Goal: Information Seeking & Learning: Check status

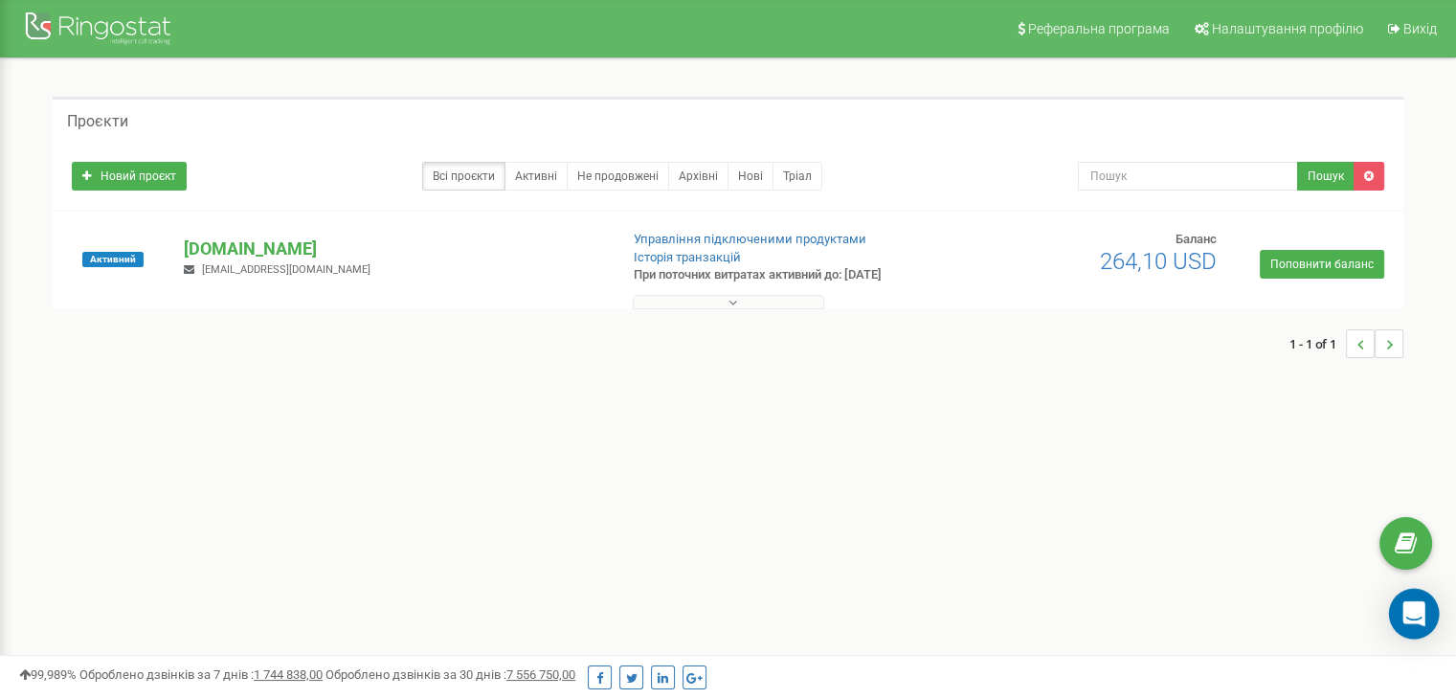
click at [1406, 610] on icon "Open Intercom Messenger" at bounding box center [1414, 613] width 22 height 25
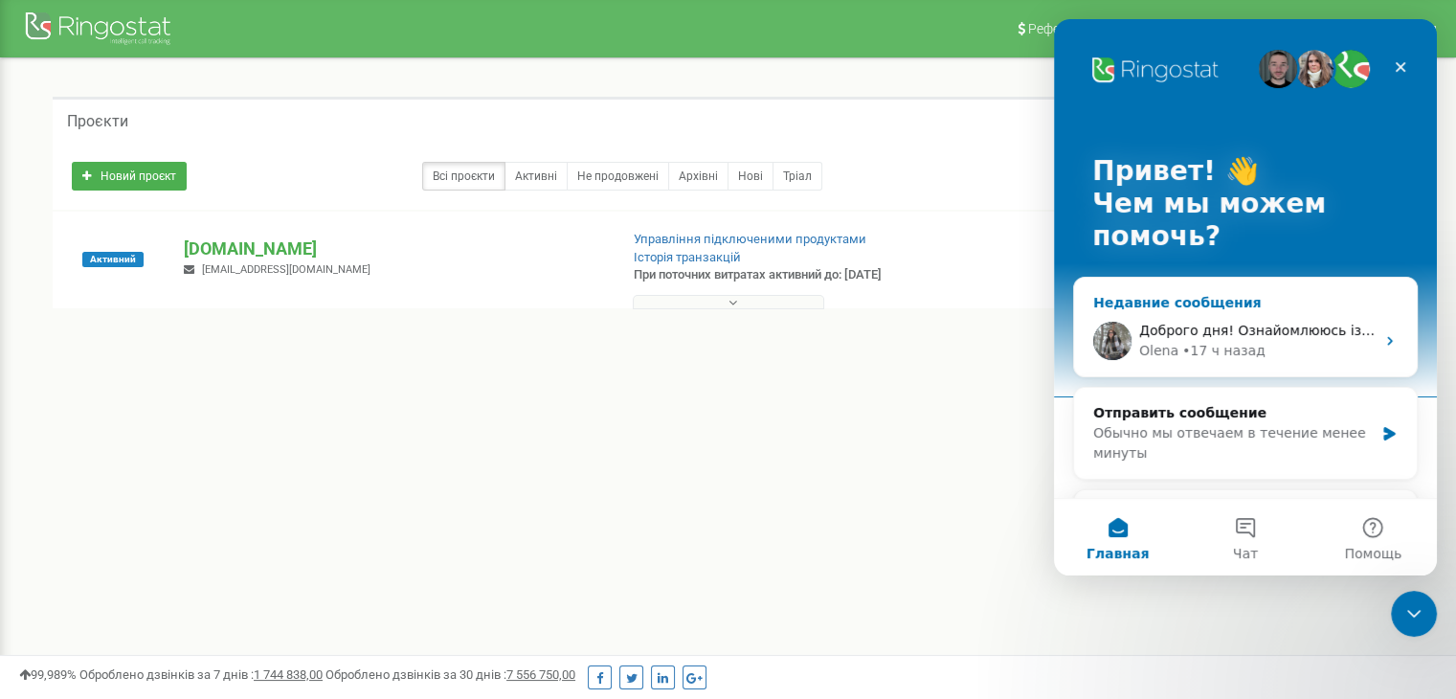
click at [1258, 338] on span "Доброго дня! Ознайомлююсь із вашим запитом" at bounding box center [1307, 330] width 337 height 15
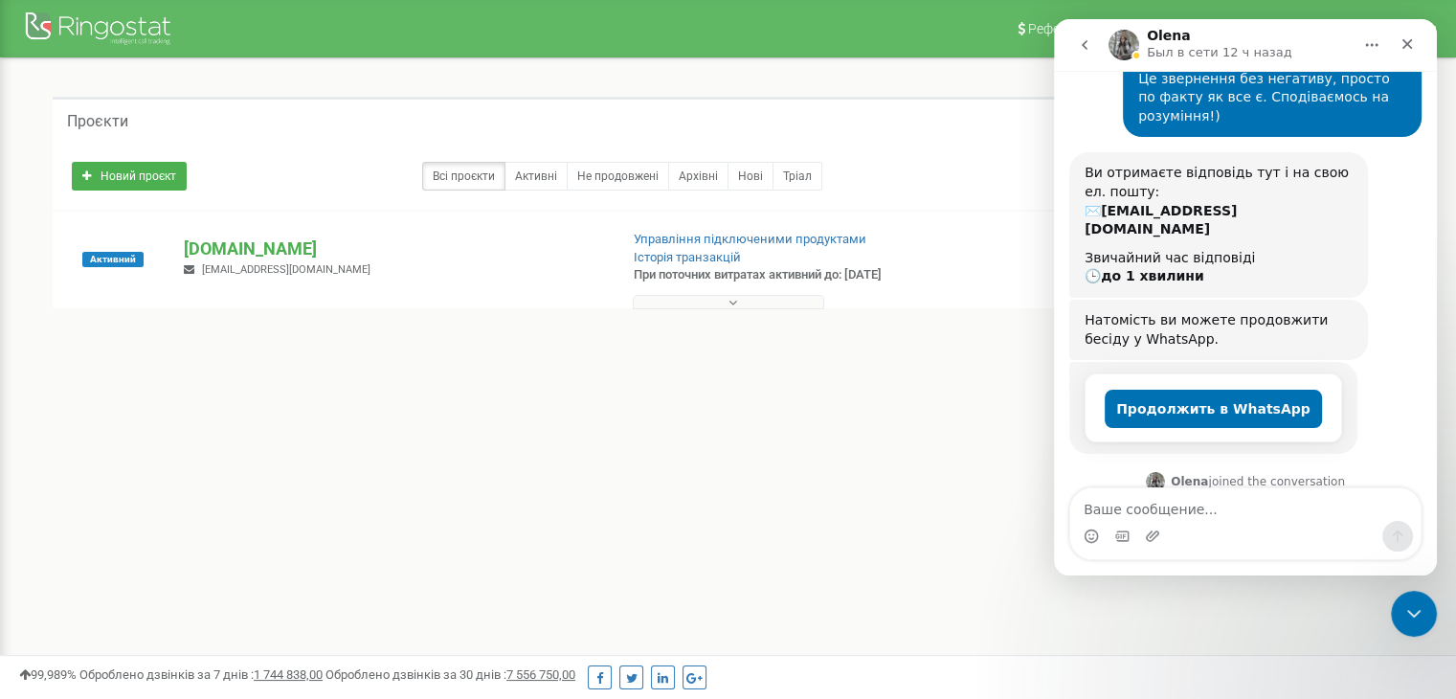
scroll to position [594, 0]
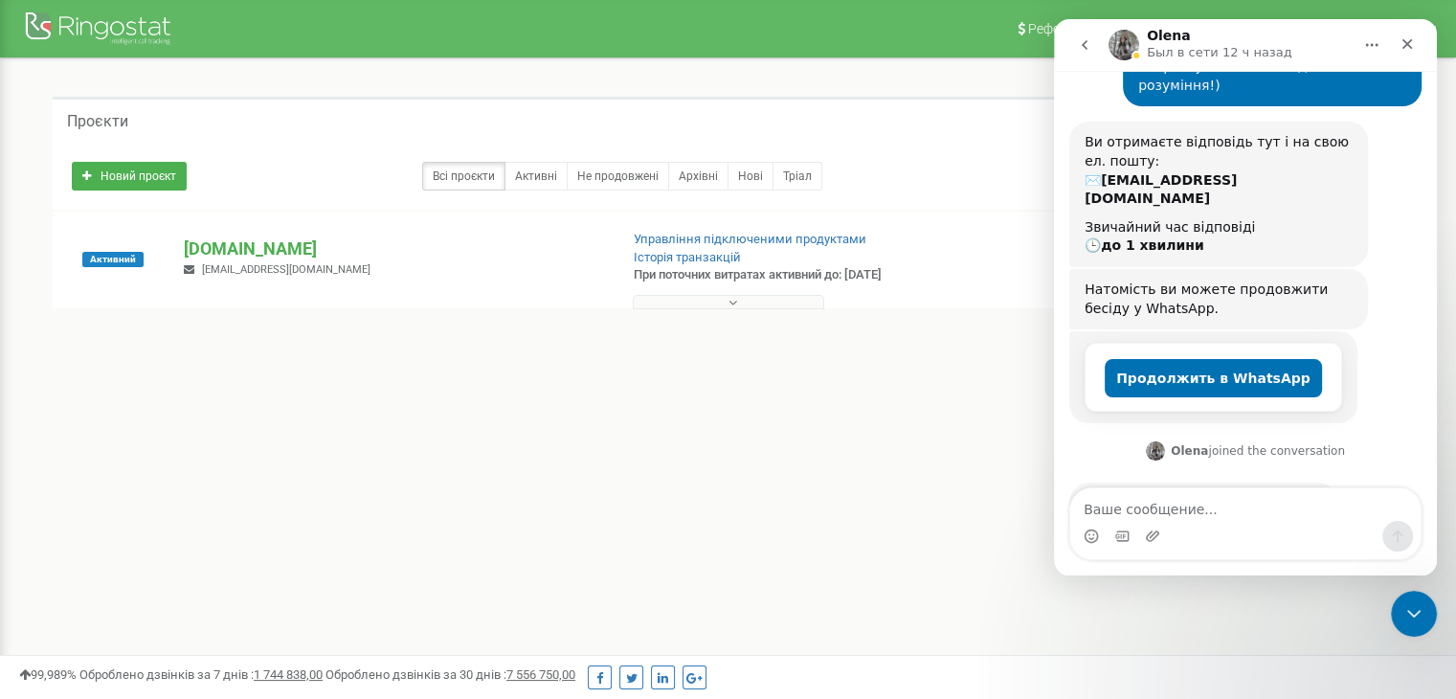
click at [1179, 506] on textarea "Ваше сообщение..." at bounding box center [1245, 504] width 350 height 33
type textarea "L"
type textarea "Добрий день! Ознайомились?"
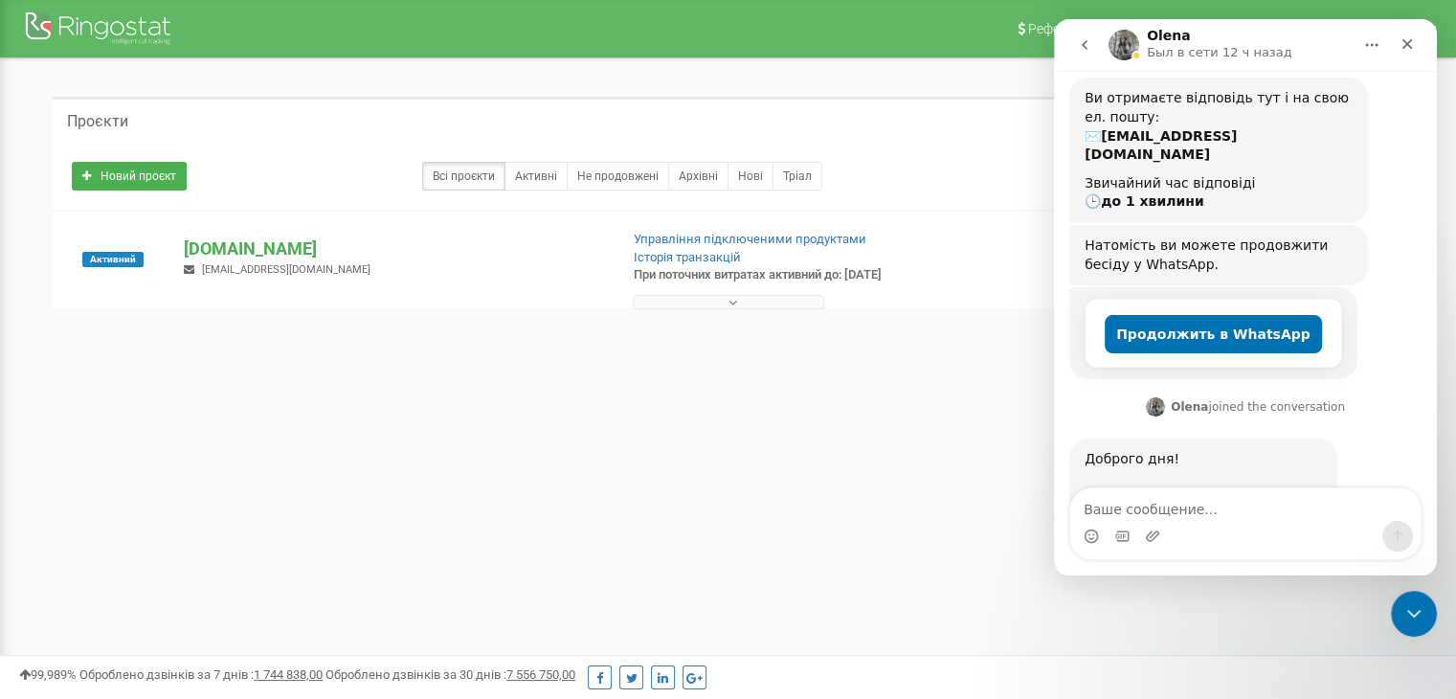
scroll to position [702, 0]
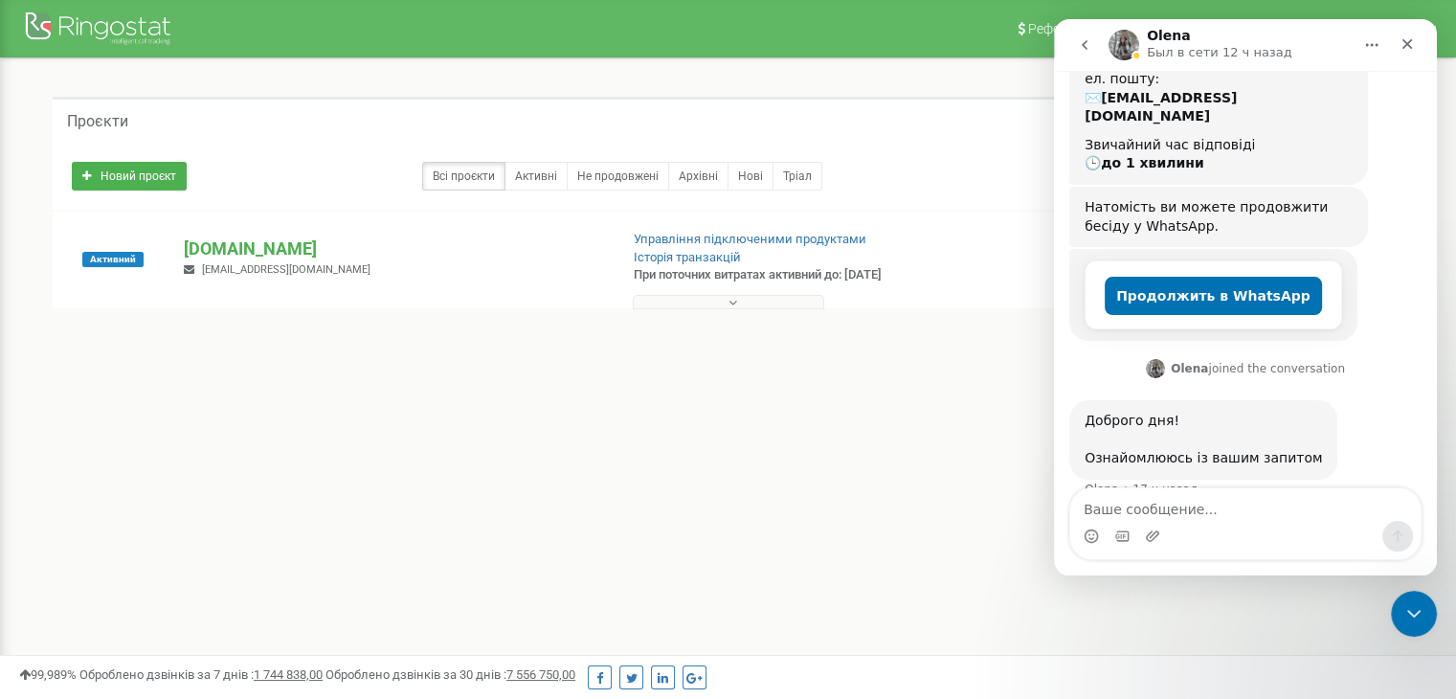
click at [839, 463] on div "Реферальна програма Налаштування профілю Вихід Проєкти Новий проєкт Всі проєкти…" at bounding box center [728, 574] width 1456 height 1149
click at [231, 250] on p "[DOMAIN_NAME]" at bounding box center [393, 248] width 418 height 25
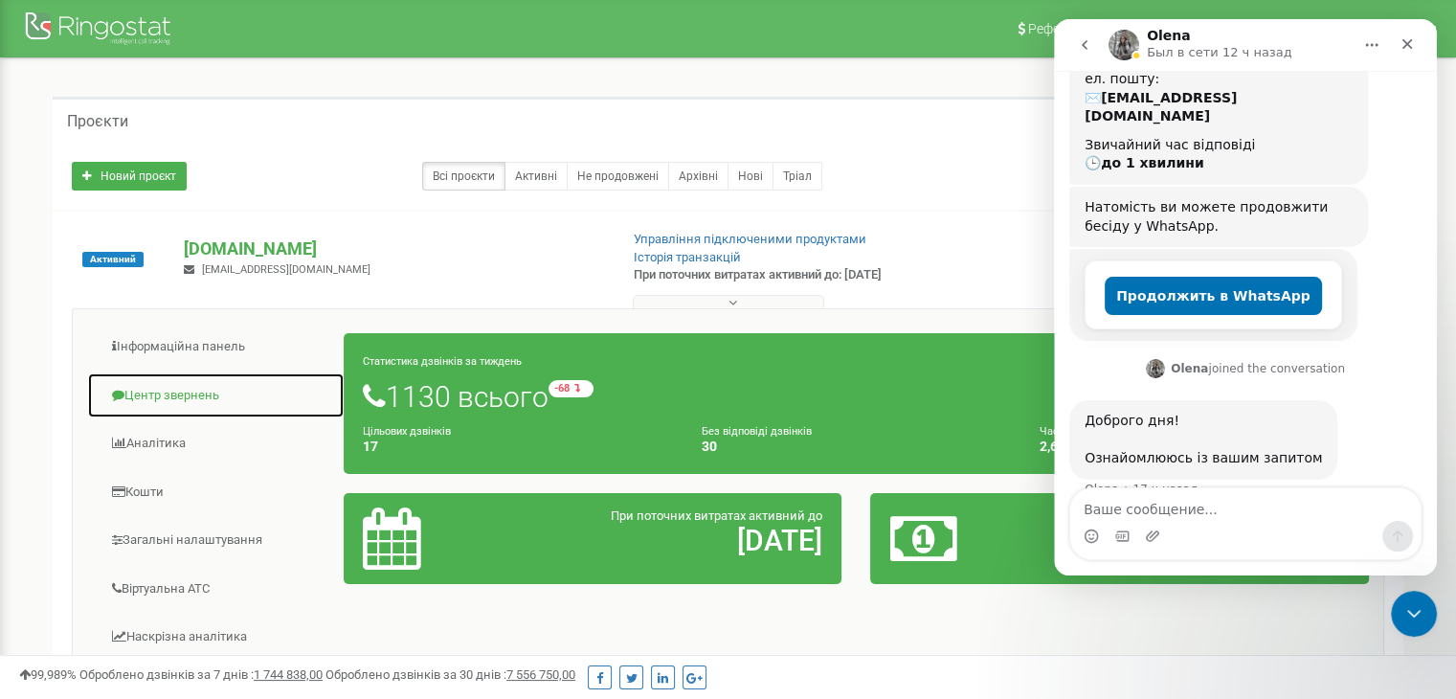
click at [213, 391] on link "Центр звернень" at bounding box center [216, 395] width 258 height 47
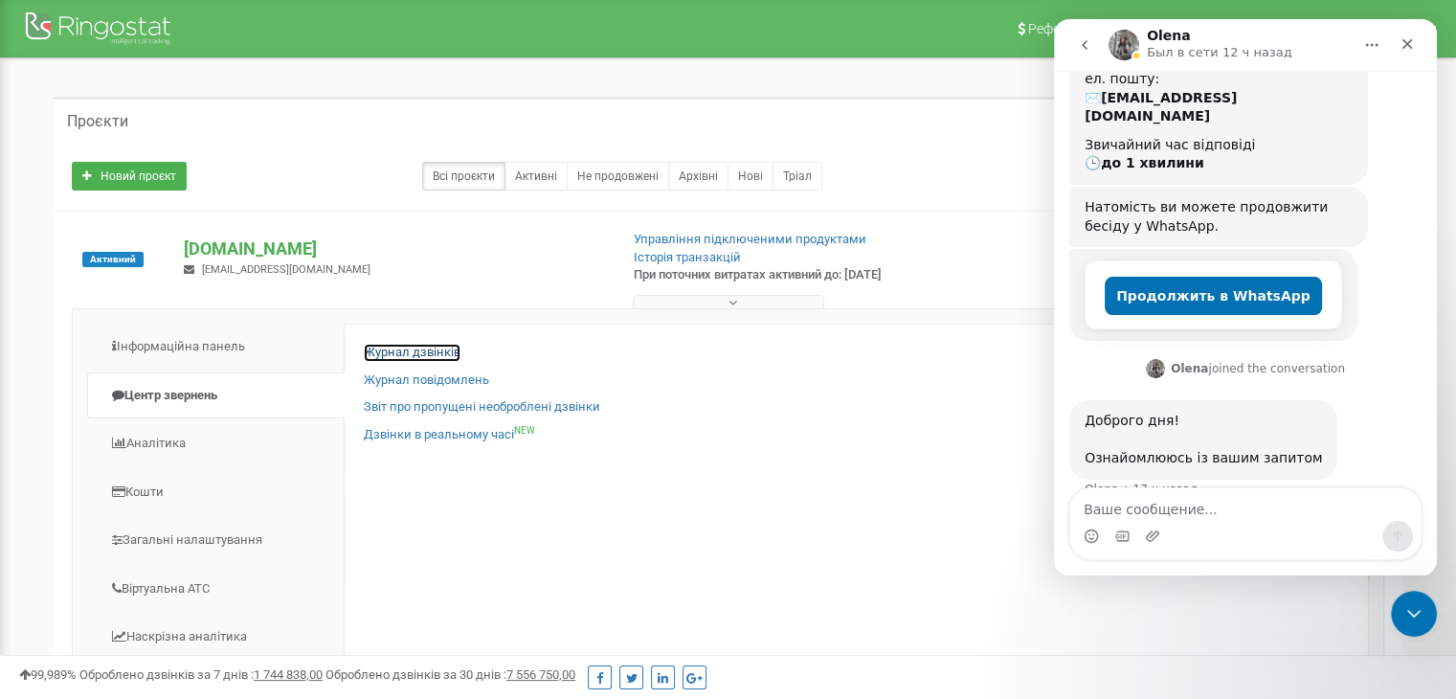
click at [448, 348] on link "Журнал дзвінків" at bounding box center [412, 353] width 97 height 18
click at [1403, 47] on icon "Закрыть" at bounding box center [1408, 44] width 11 height 11
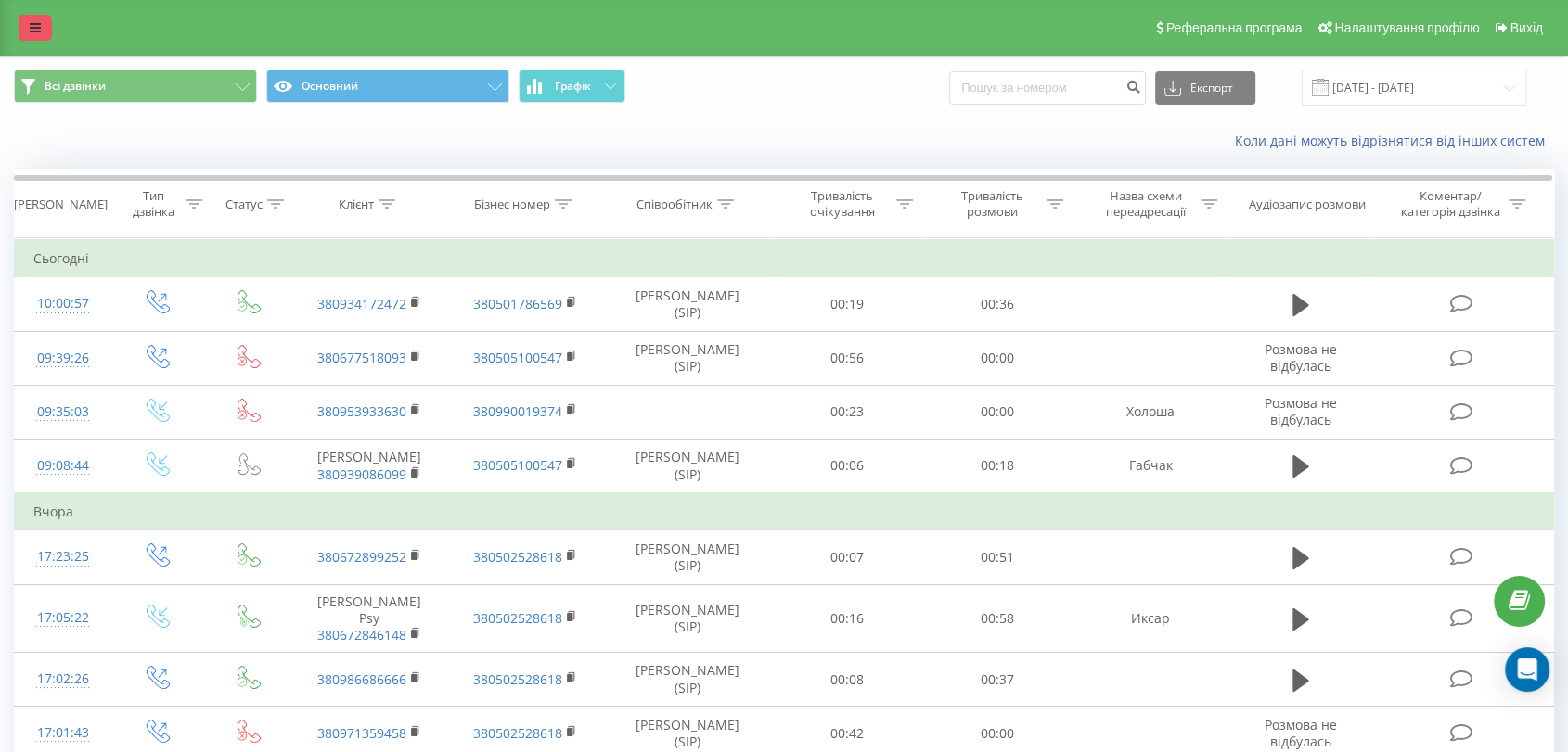
click at [36, 31] on icon at bounding box center [35, 27] width 11 height 13
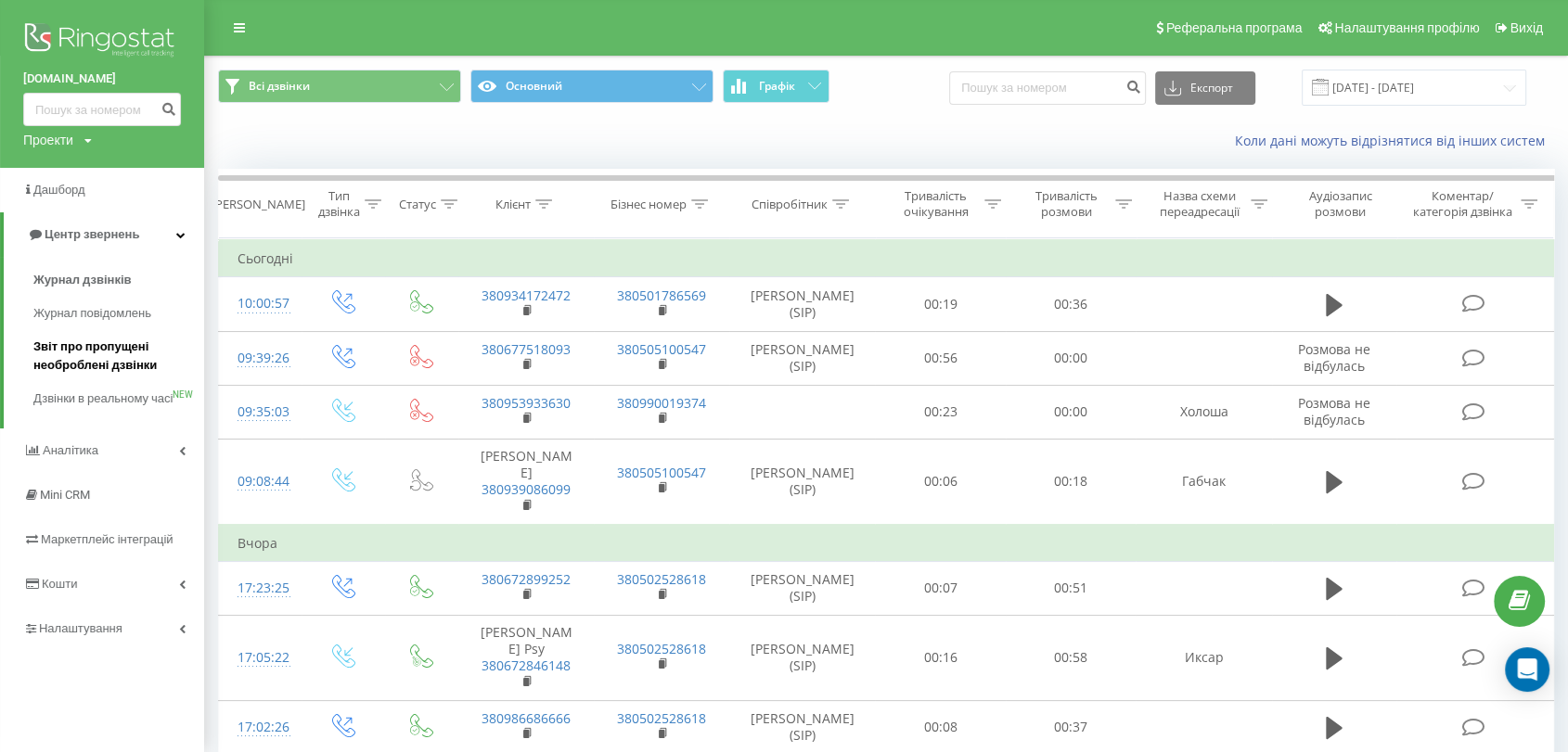
click at [105, 370] on span "Звіт про пропущені необроблені дзвінки" at bounding box center [113, 357] width 162 height 37
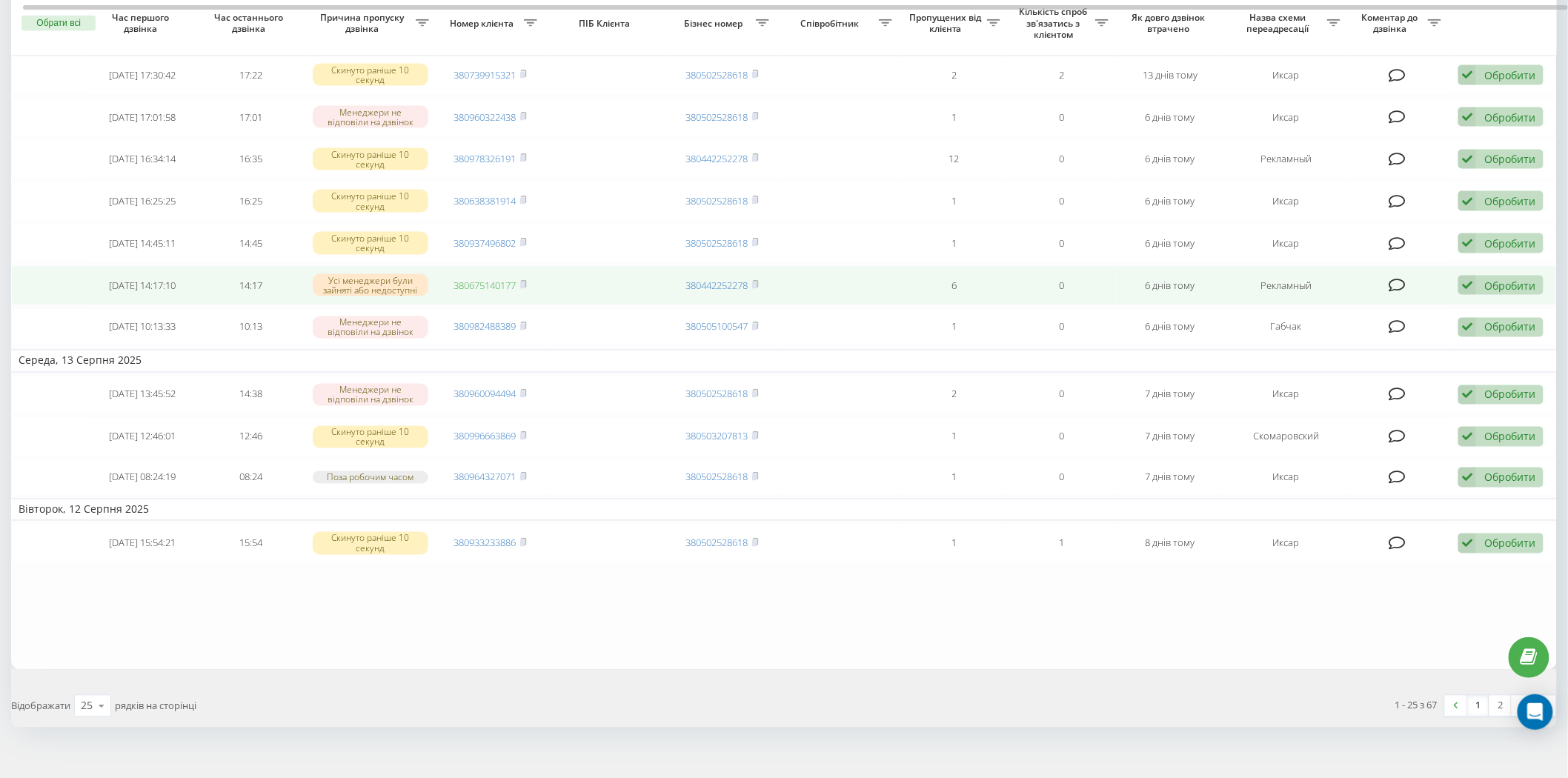
scroll to position [865, 0]
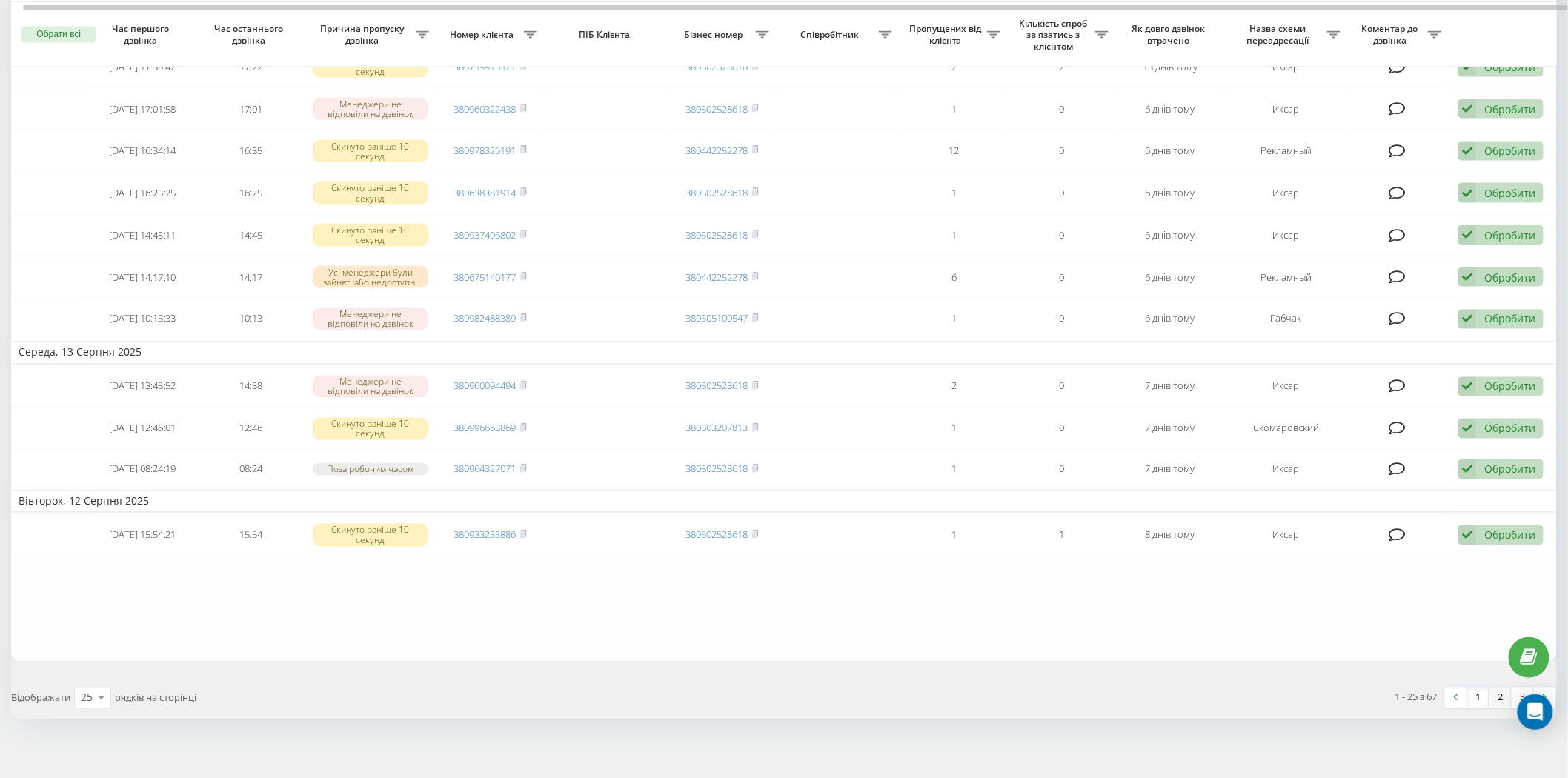
click at [1264, 601] on link "2" at bounding box center [1500, 698] width 22 height 21
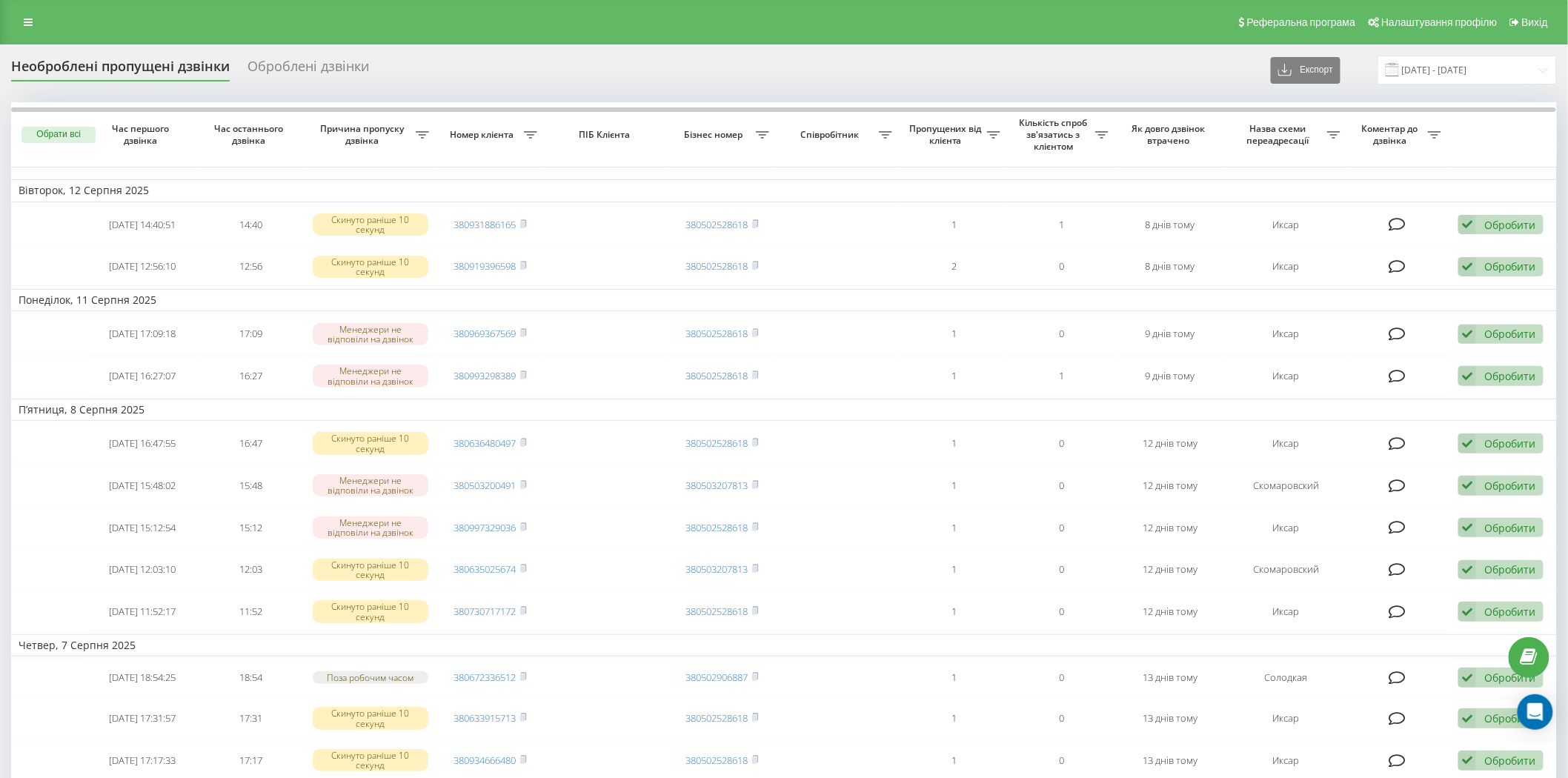
click at [23, 9] on div "Реферальна програма Налаштування профілю Вихід" at bounding box center [784, 22] width 1568 height 44
click at [16, 25] on link at bounding box center [28, 22] width 26 height 21
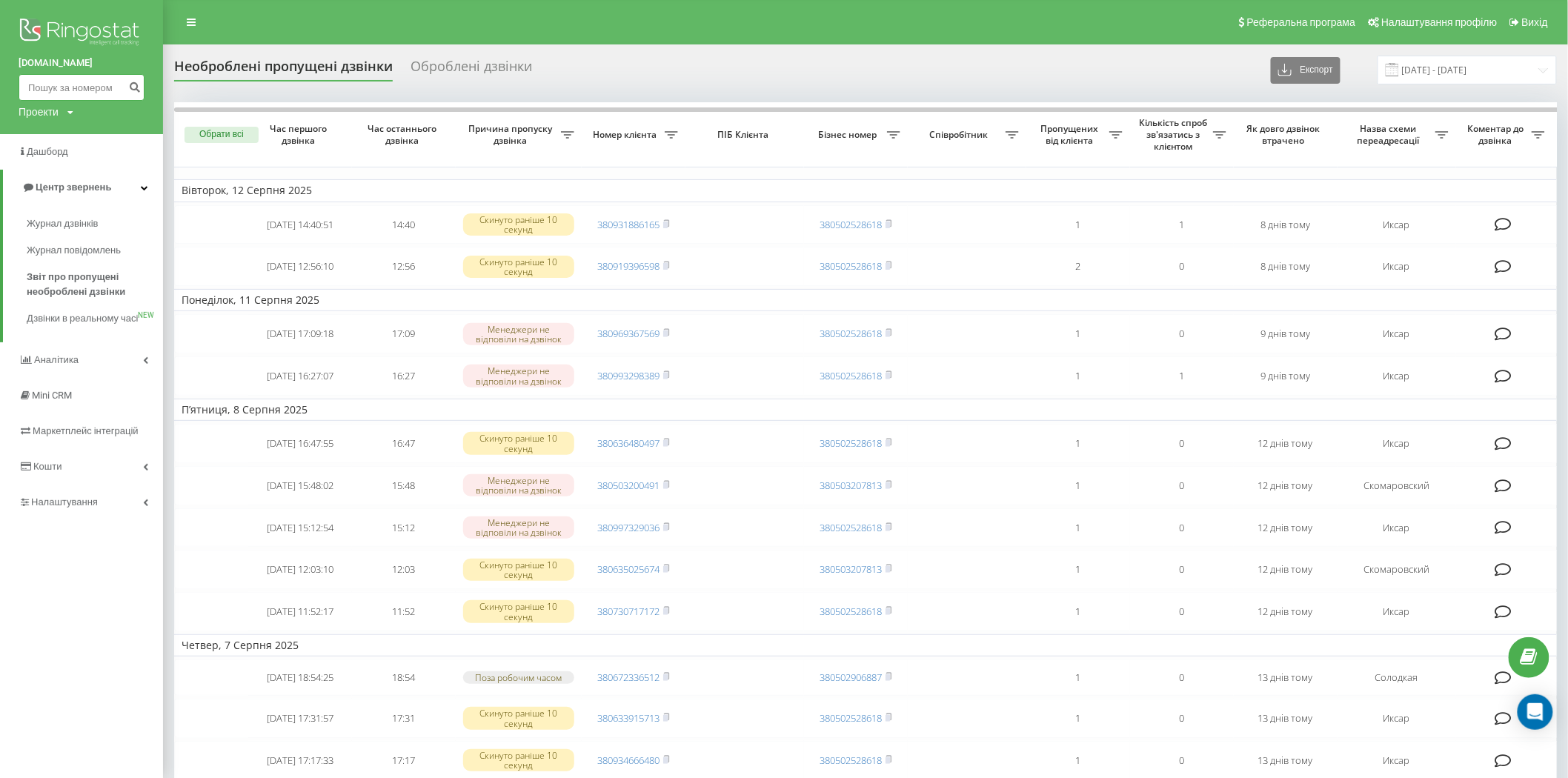
click at [73, 89] on input at bounding box center [81, 87] width 126 height 26
paste input "380960322438"
type input "380960322438"
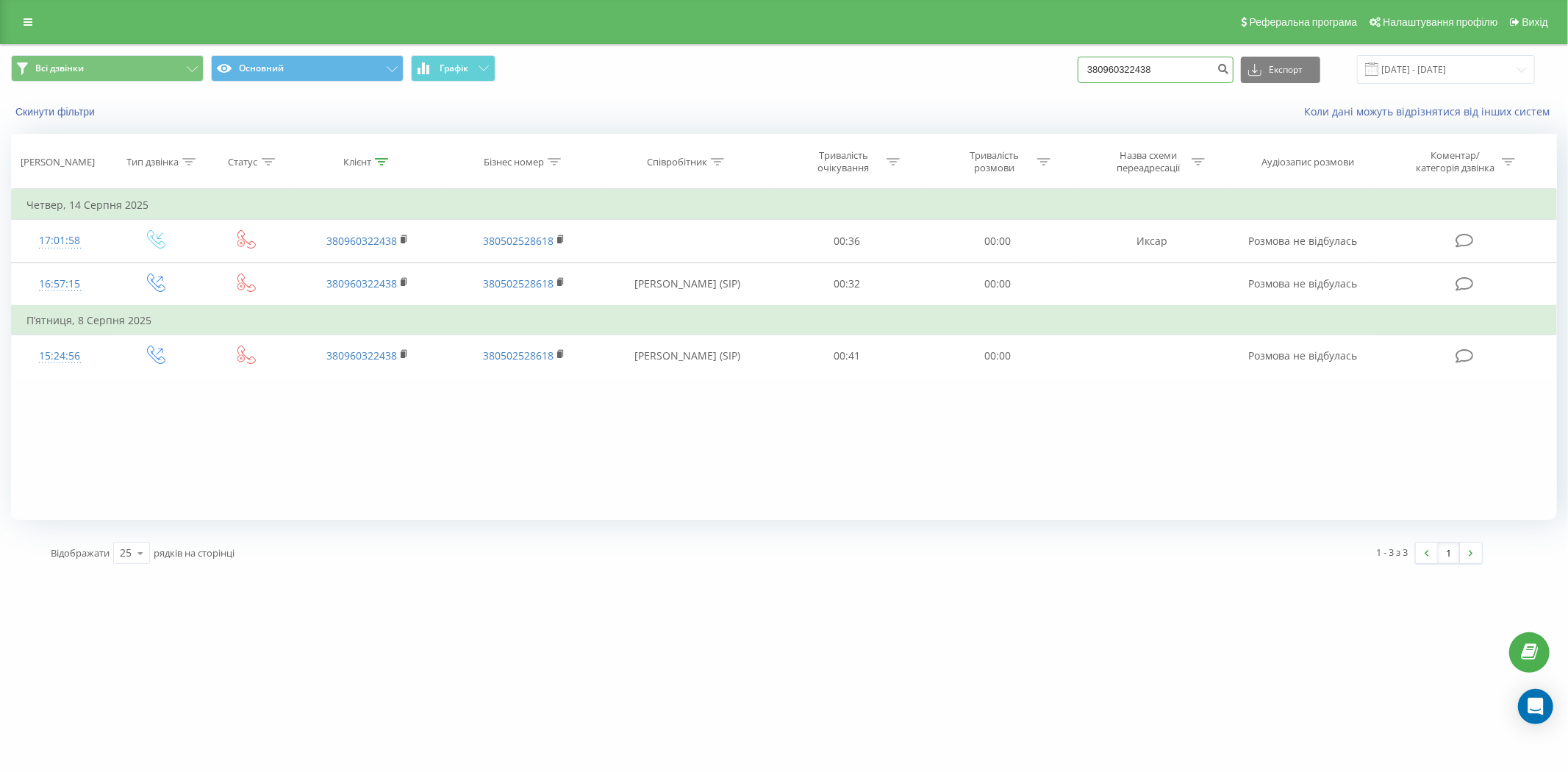
click at [1179, 68] on input "380960322438" at bounding box center [1156, 70] width 156 height 26
paste input "78326191"
type input "380978326191"
click at [1230, 68] on icon "submit" at bounding box center [1224, 66] width 12 height 8
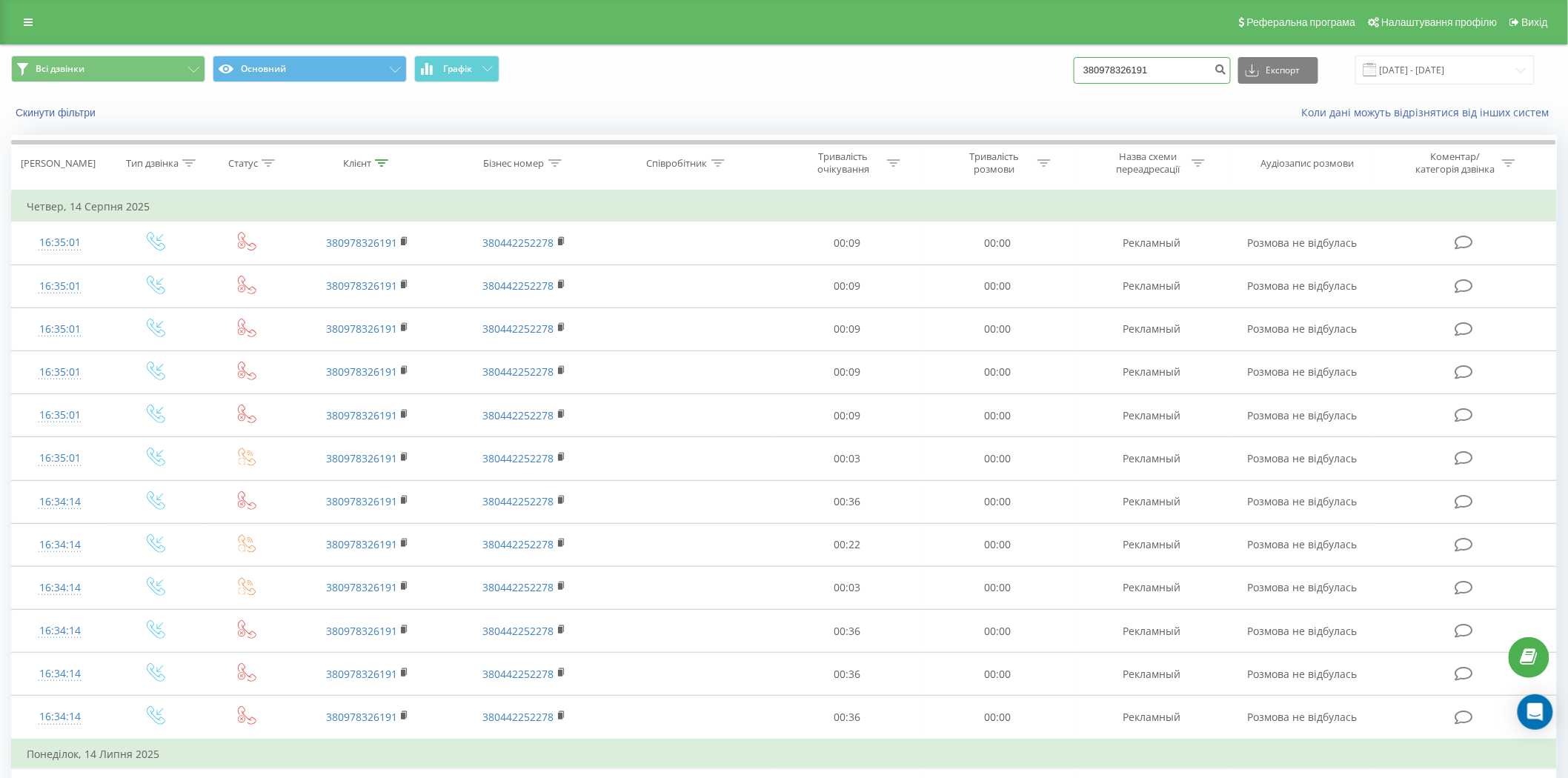
click at [1190, 72] on input "380978326191" at bounding box center [1152, 70] width 157 height 26
paste input "638381914"
type input "380638381914"
click at [1226, 72] on icon "submit" at bounding box center [1221, 67] width 12 height 9
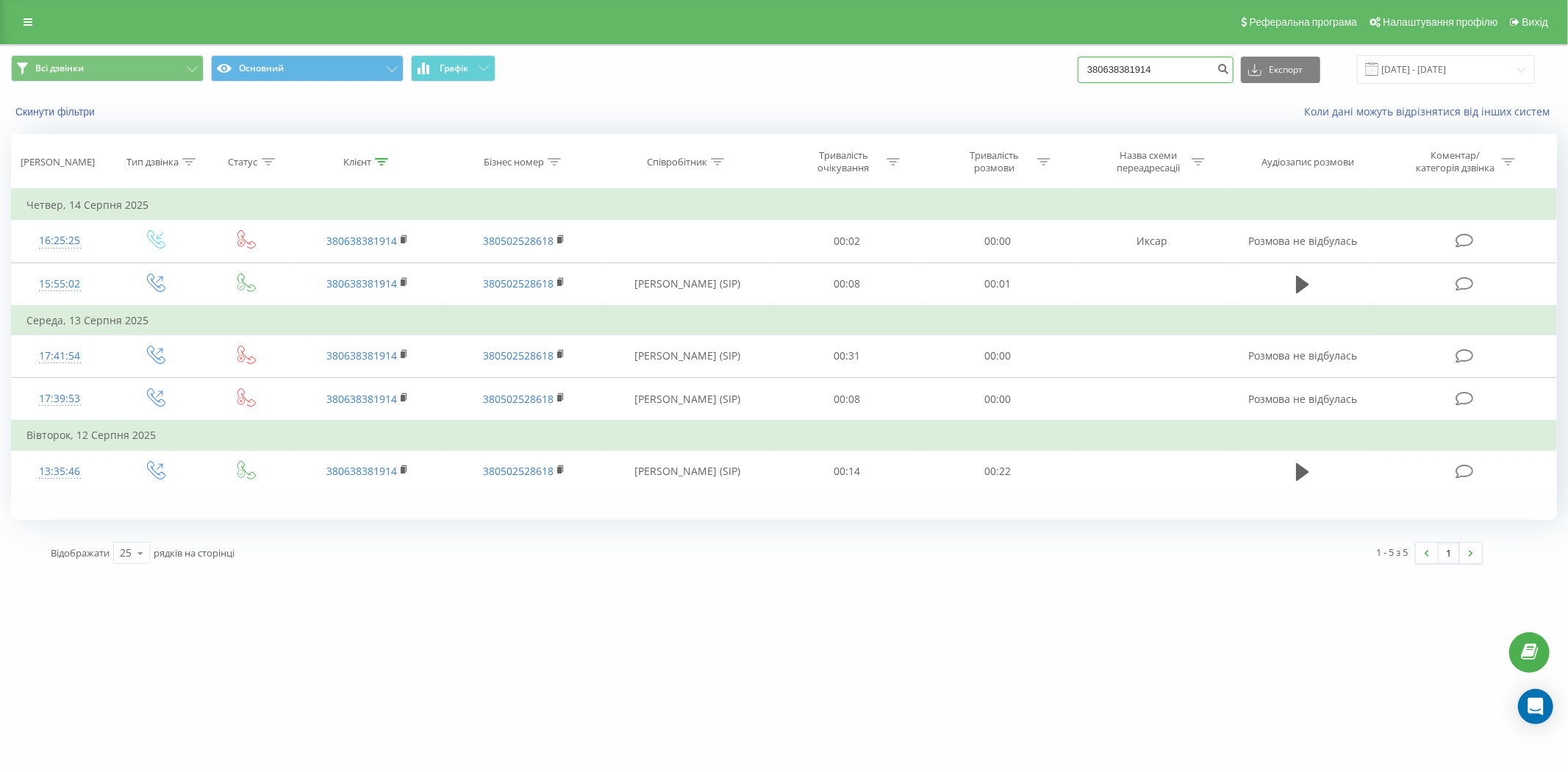
click at [1130, 61] on input "380638381914" at bounding box center [1156, 70] width 156 height 26
paste input "937496802"
type input "380937496802"
click at [1231, 76] on button "submit" at bounding box center [1224, 70] width 20 height 26
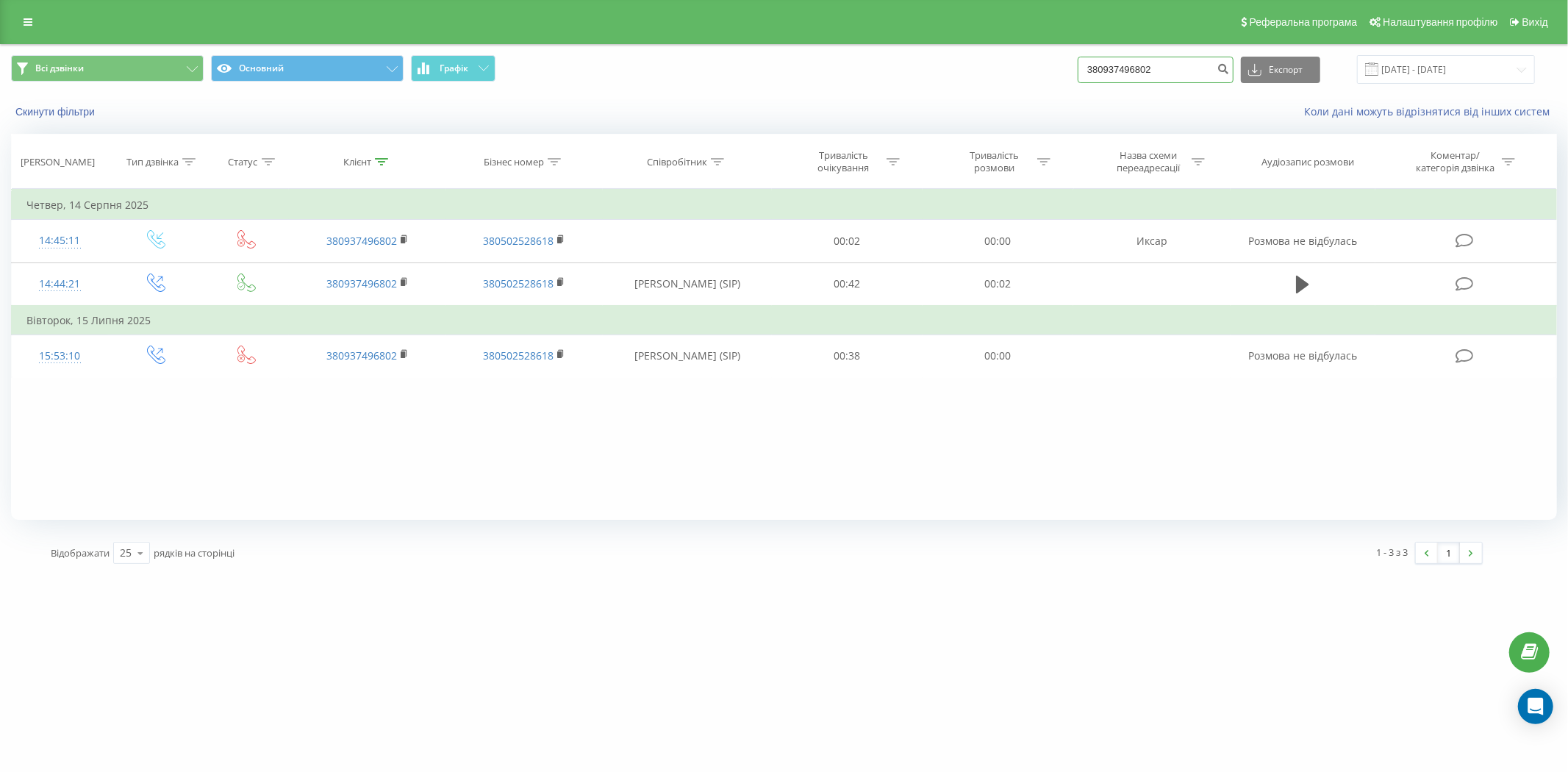
click at [1135, 76] on input "380937496802" at bounding box center [1156, 70] width 156 height 26
paste input "675140177"
type input "380675140177"
click at [1232, 76] on button "submit" at bounding box center [1224, 70] width 20 height 26
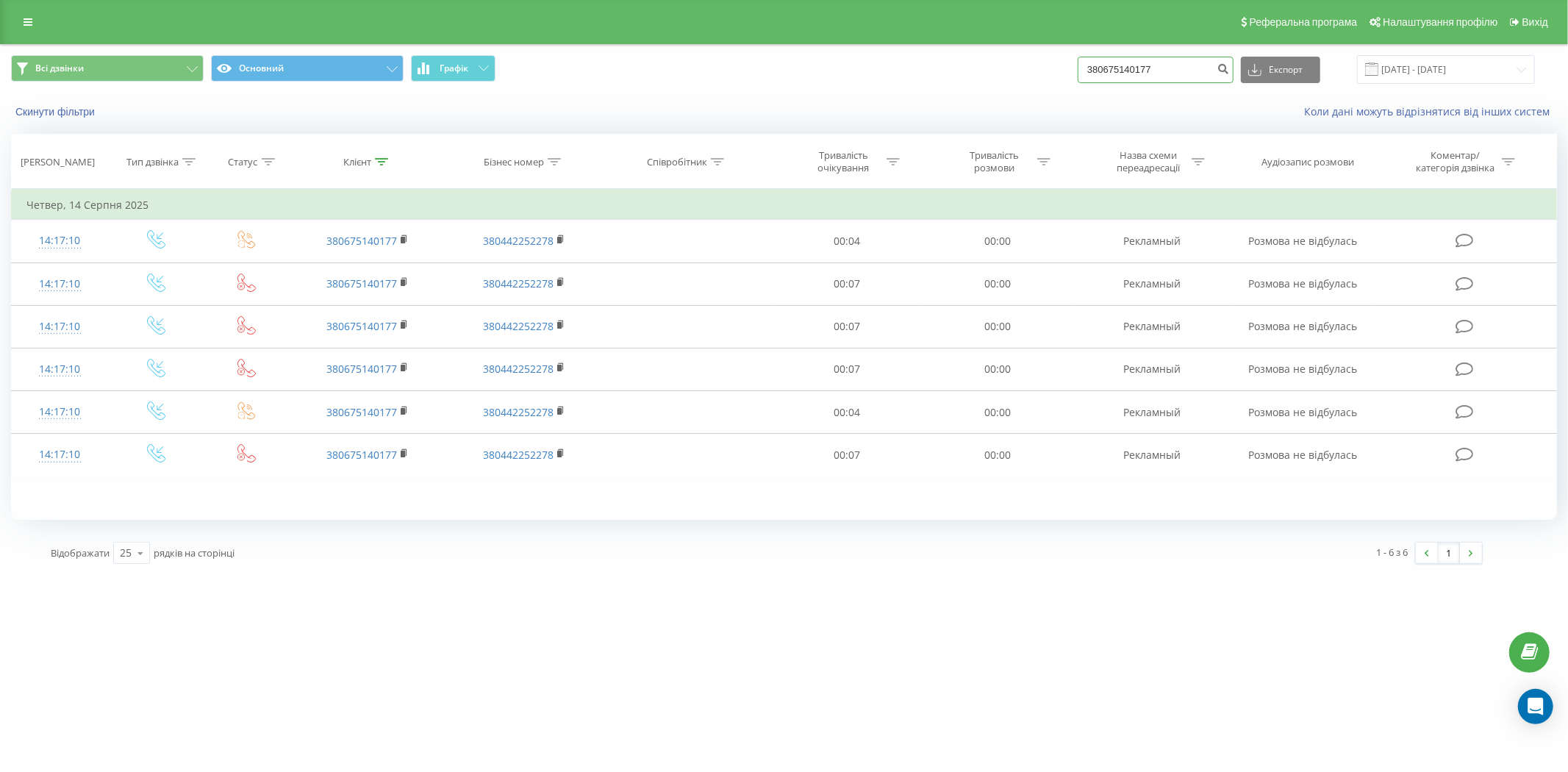
click at [1154, 71] on input "380675140177" at bounding box center [1156, 70] width 156 height 26
paste input "960094494"
type input "380960094494"
click at [1230, 71] on icon "submit" at bounding box center [1224, 66] width 12 height 8
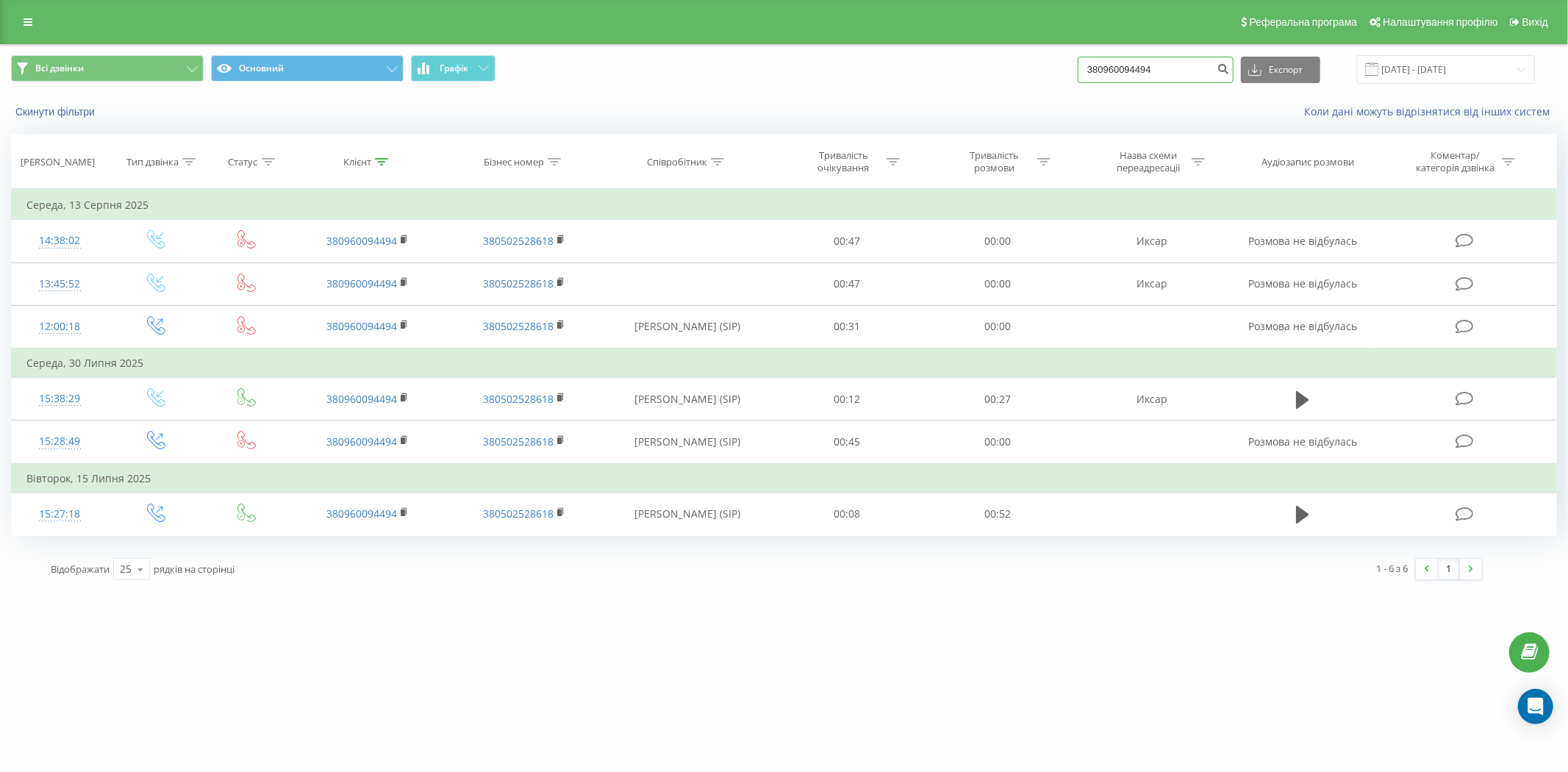
click at [1126, 75] on input "380960094494" at bounding box center [1156, 70] width 156 height 26
paste input "4327071"
type input "380964327071"
click at [1231, 78] on button "submit" at bounding box center [1224, 70] width 20 height 26
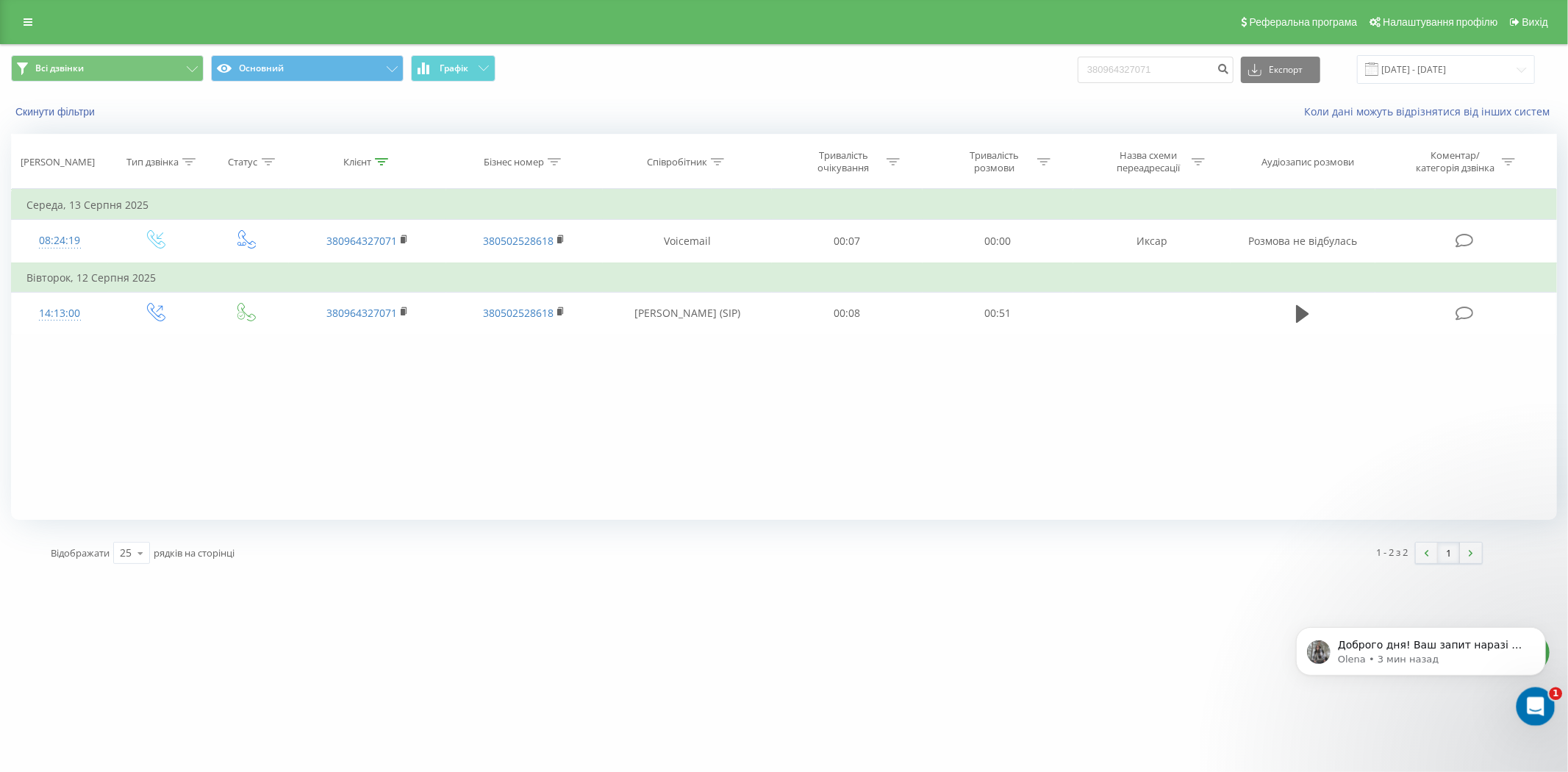
click html
click at [1537, 703] on icon "Открыть службу сообщений Intercom" at bounding box center [1534, 705] width 25 height 25
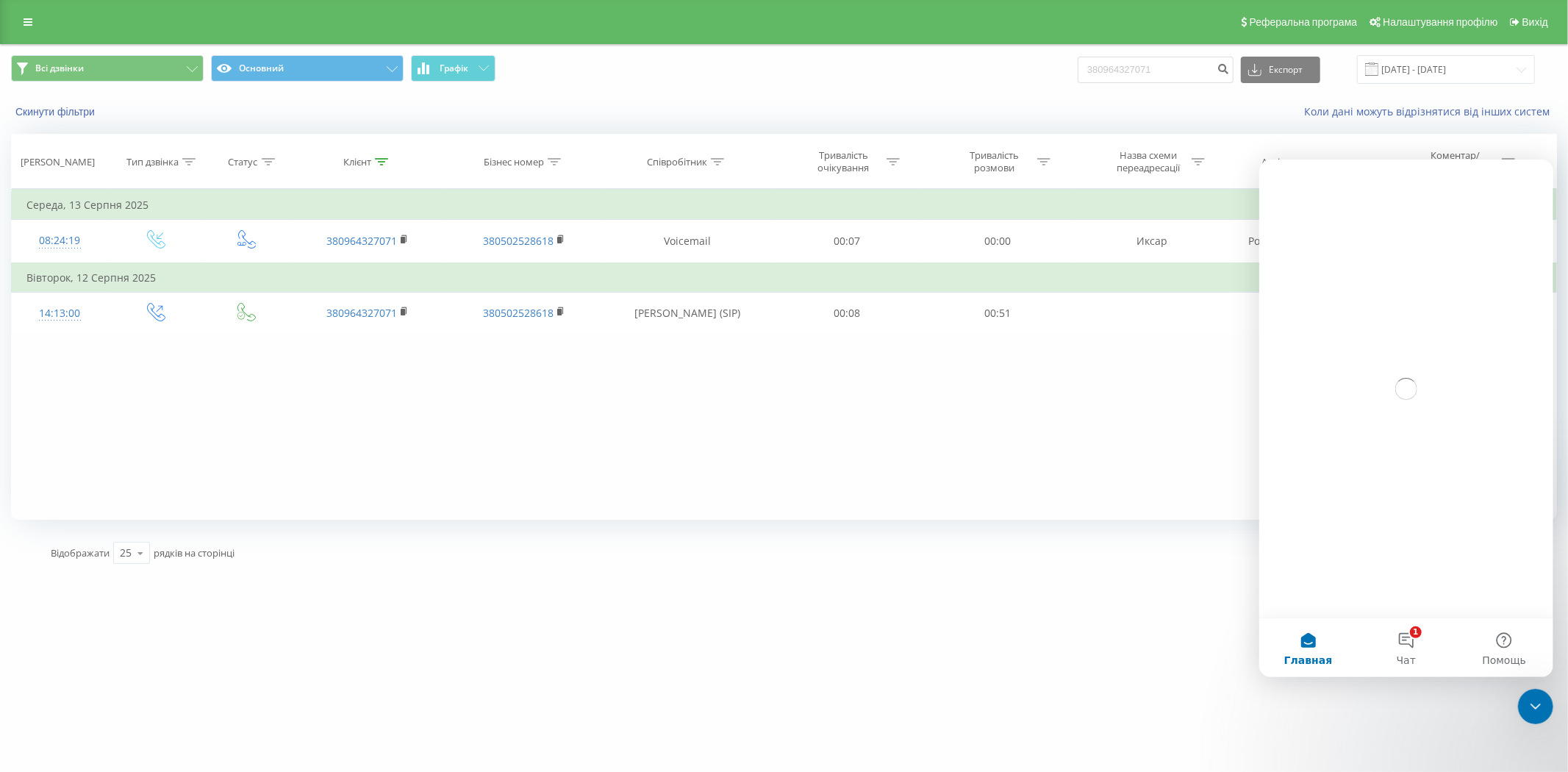
click at [1157, 679] on div "[DOMAIN_NAME] 380964327071 Проекти [DOMAIN_NAME] Дашборд Центр звернень Журнал …" at bounding box center [784, 386] width 1568 height 772
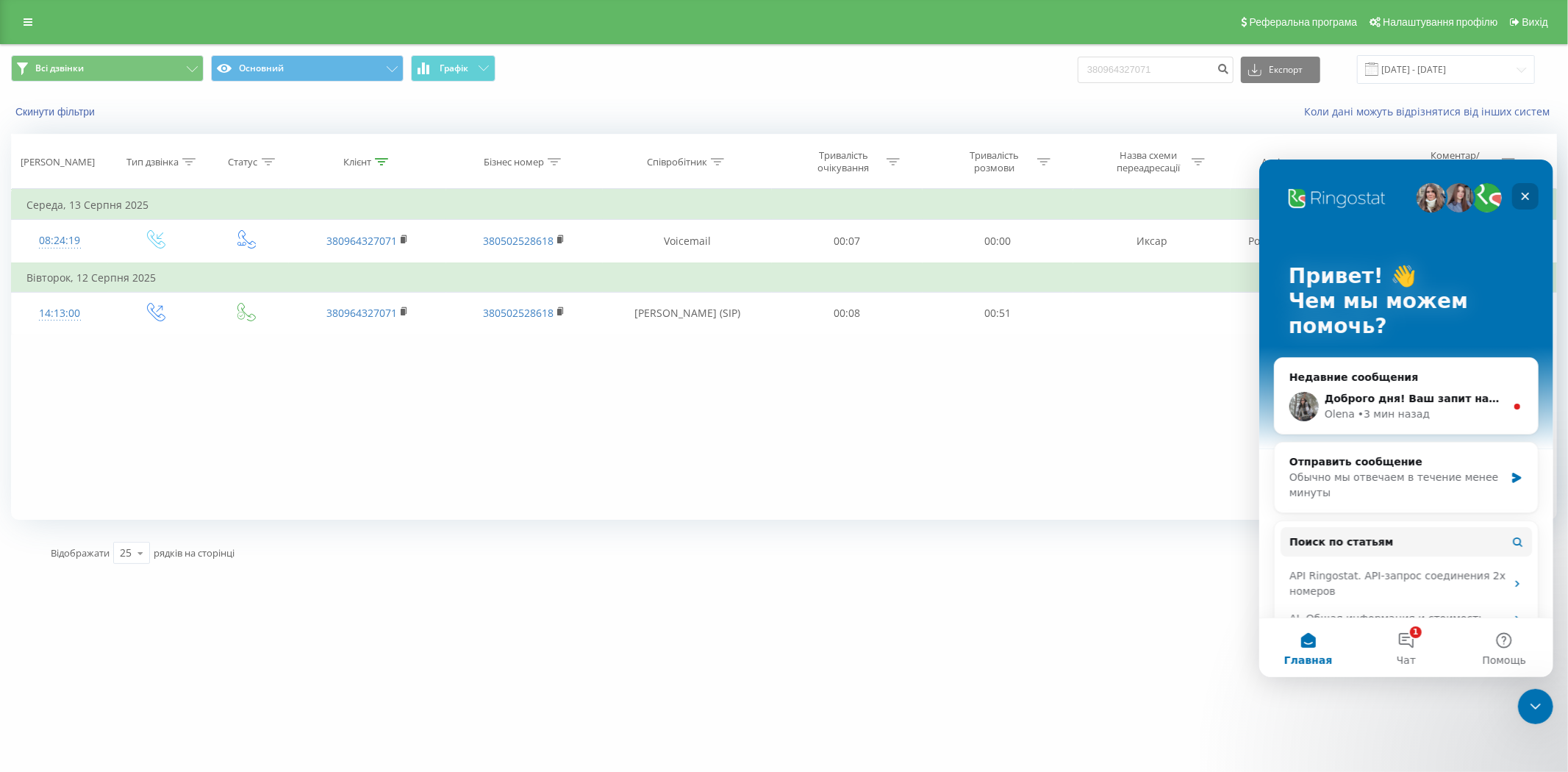
click at [1524, 193] on icon "Закрыть" at bounding box center [1524, 195] width 12 height 12
